Goal: Task Accomplishment & Management: Complete application form

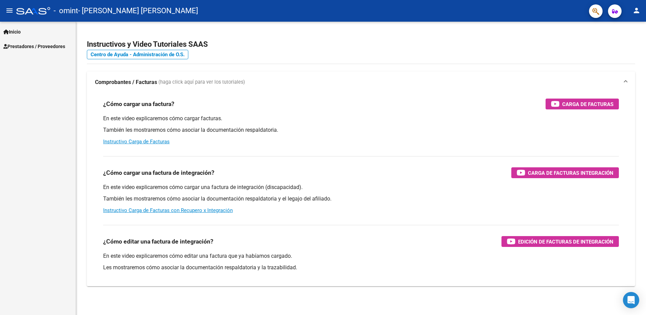
click at [43, 47] on span "Prestadores / Proveedores" at bounding box center [34, 46] width 62 height 7
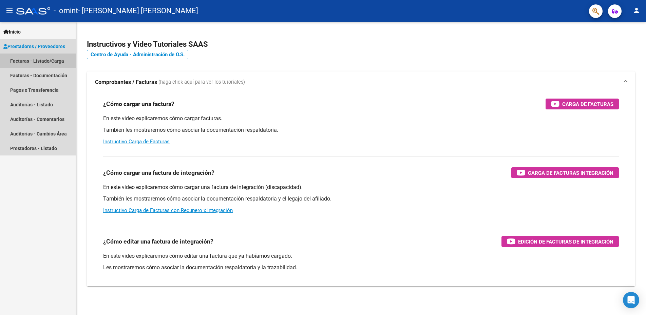
click at [46, 59] on link "Facturas - Listado/Carga" at bounding box center [38, 61] width 76 height 15
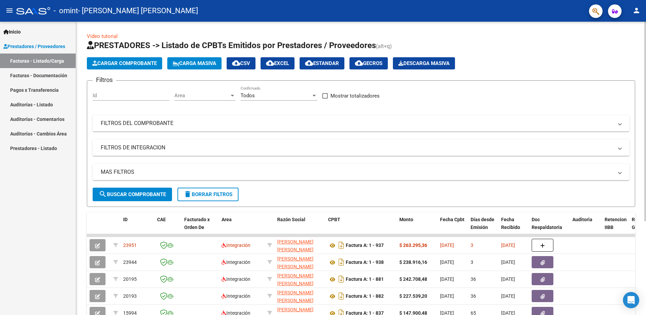
click at [135, 62] on span "Cargar Comprobante" at bounding box center [124, 63] width 64 height 6
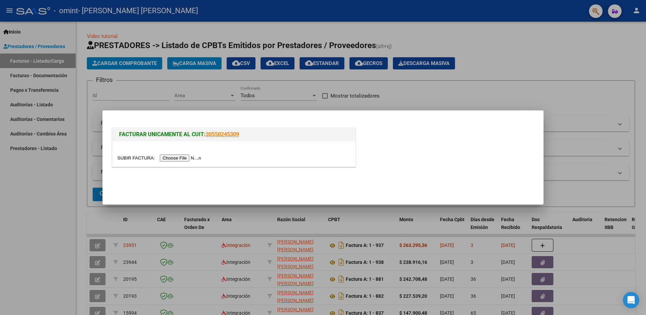
click at [137, 158] on input "file" at bounding box center [160, 158] width 86 height 7
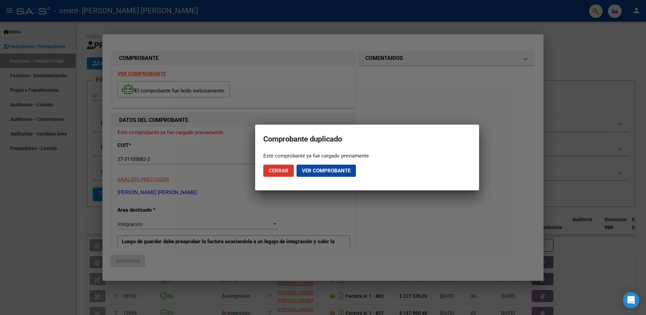
click at [315, 172] on span "Ver comprobante" at bounding box center [326, 171] width 49 height 6
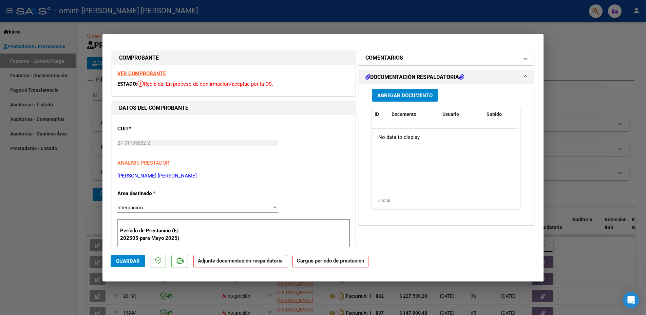
click at [517, 59] on span "COMENTARIOS" at bounding box center [444, 58] width 159 height 8
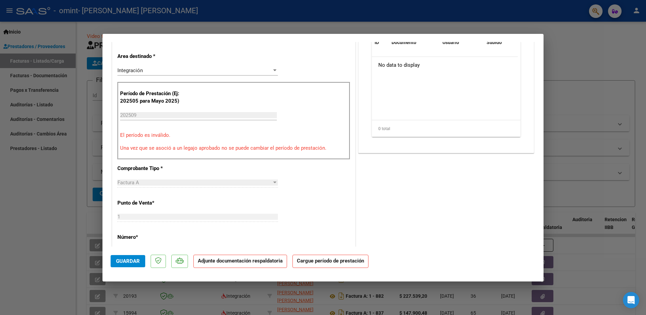
scroll to position [147, 0]
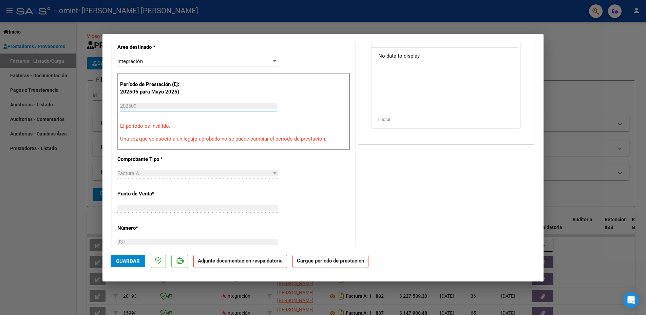
click at [129, 104] on input "202509" at bounding box center [198, 106] width 157 height 6
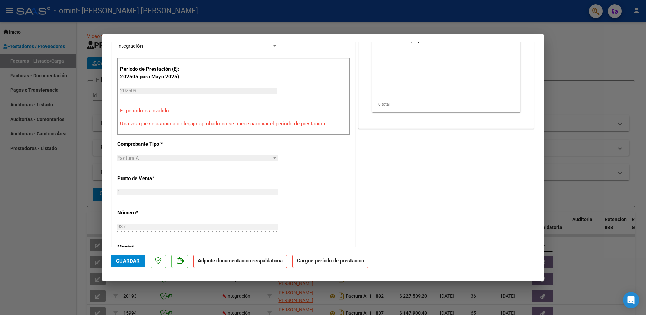
scroll to position [0, 0]
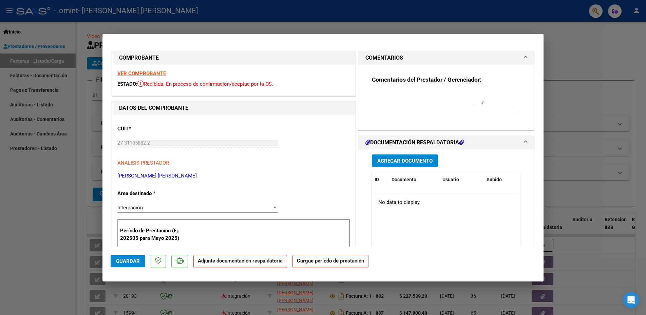
click at [479, 103] on textarea at bounding box center [428, 98] width 112 height 14
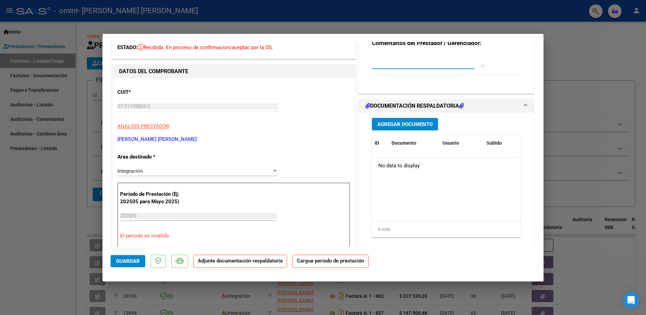
scroll to position [256, 0]
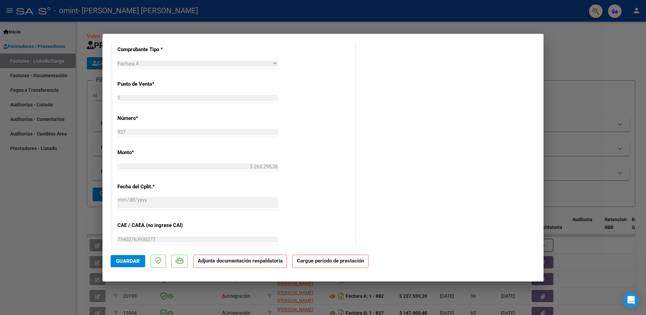
click at [70, 174] on div at bounding box center [323, 157] width 646 height 315
type input "$ 0,00"
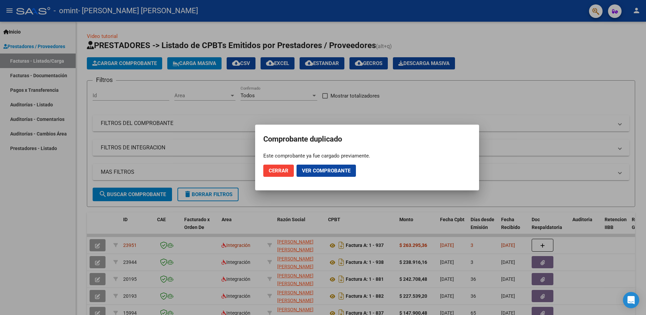
click at [284, 167] on button "Cerrar" at bounding box center [278, 171] width 31 height 12
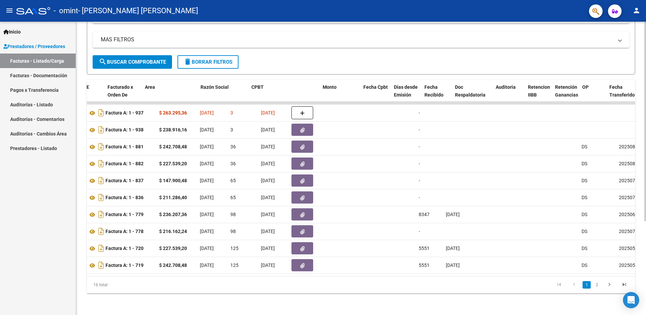
scroll to position [0, 77]
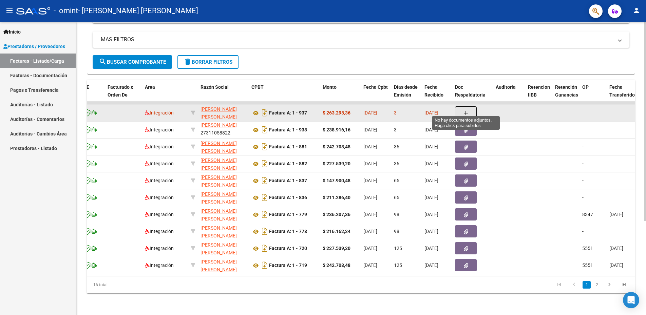
click at [467, 111] on icon "button" at bounding box center [465, 113] width 5 height 5
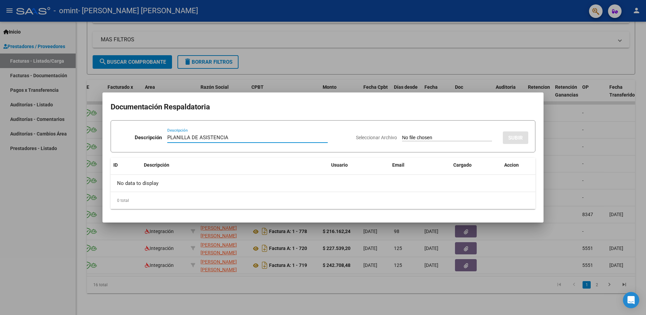
type input "PLANILLA DE ASISTENCIA"
click at [418, 139] on input "Seleccionar Archivo" at bounding box center [447, 138] width 90 height 6
type input "C:\fakepath\ESCANER PLANILLA 937 A.pdf"
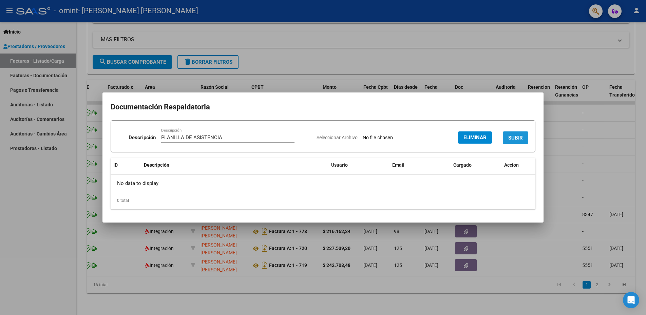
click at [523, 140] on button "SUBIR" at bounding box center [515, 138] width 25 height 13
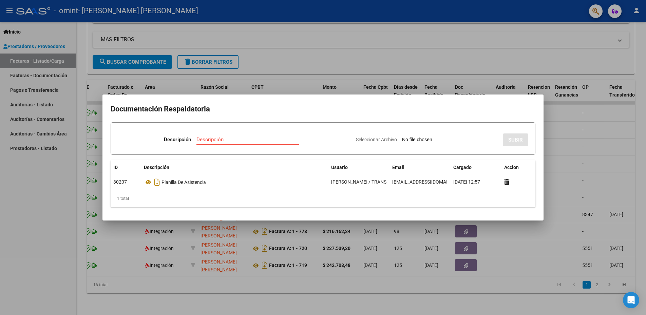
click at [302, 54] on div at bounding box center [323, 157] width 646 height 315
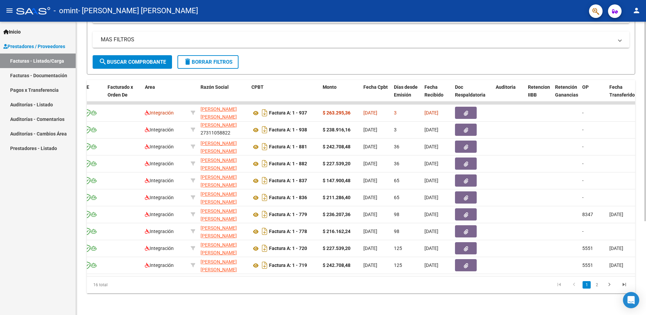
scroll to position [0, 72]
